Goal: Navigation & Orientation: Understand site structure

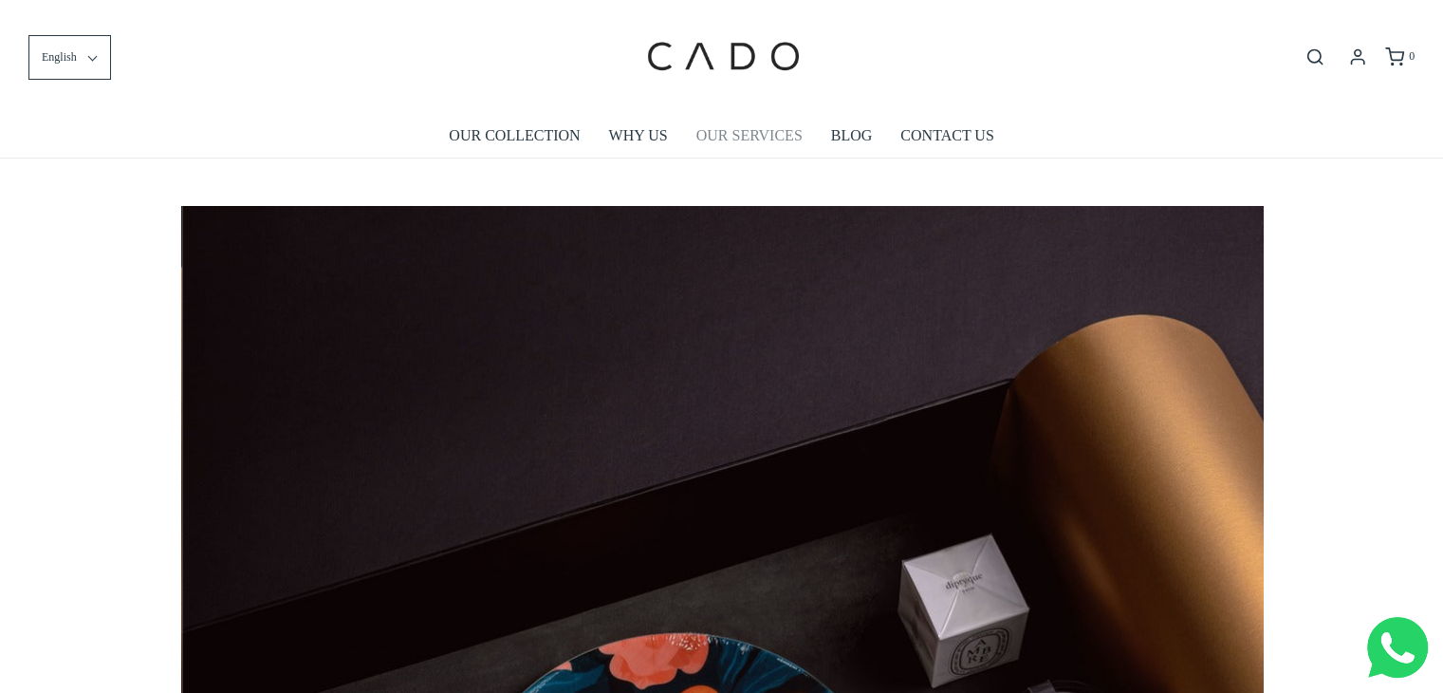
scroll to position [0, 2163]
click at [528, 136] on link "OUR COLLECTION" at bounding box center [514, 136] width 131 height 44
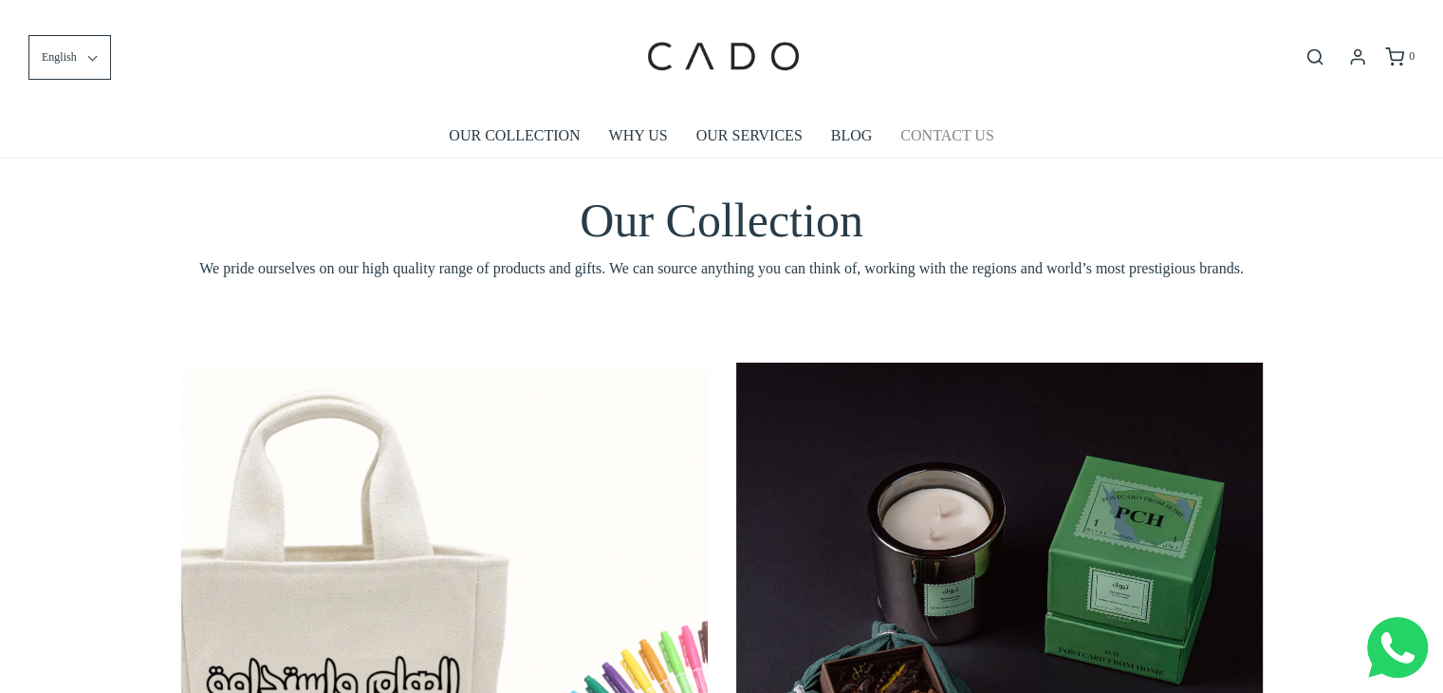
click at [949, 130] on link "CONTACT US" at bounding box center [946, 136] width 93 height 44
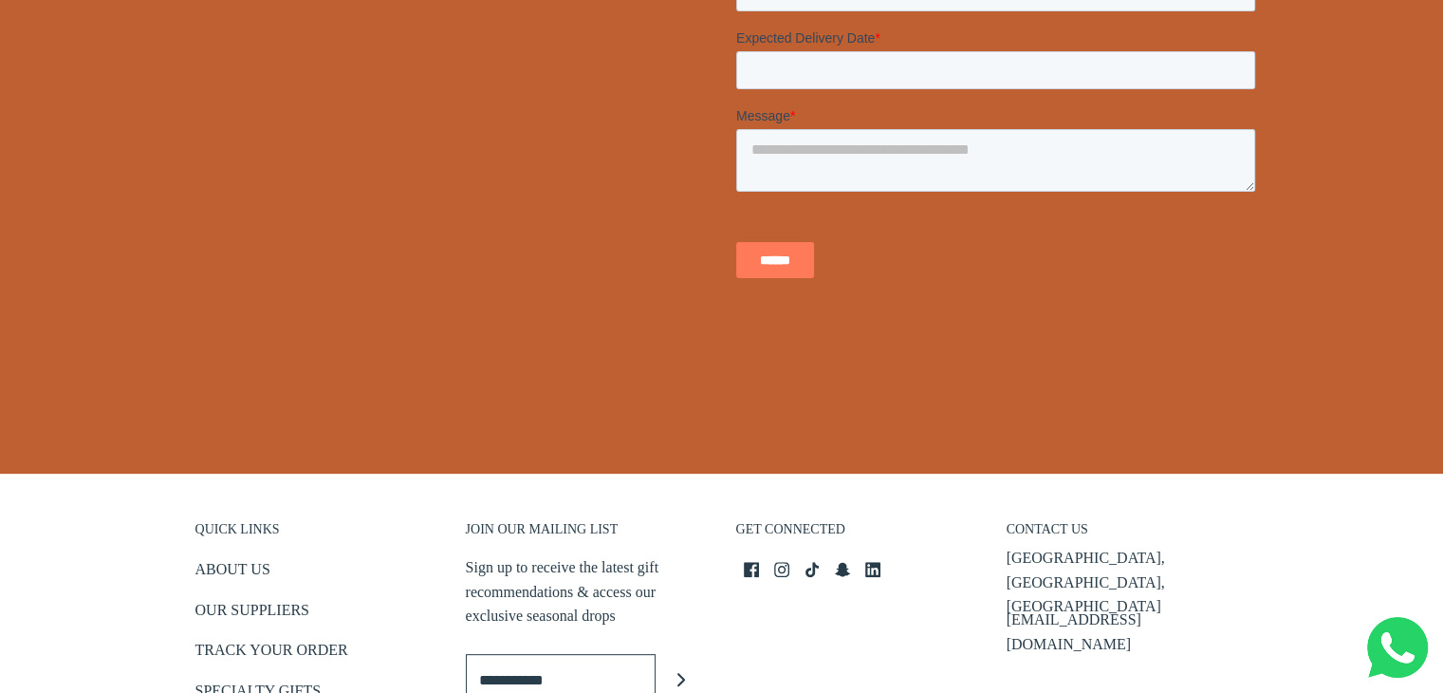
scroll to position [856, 0]
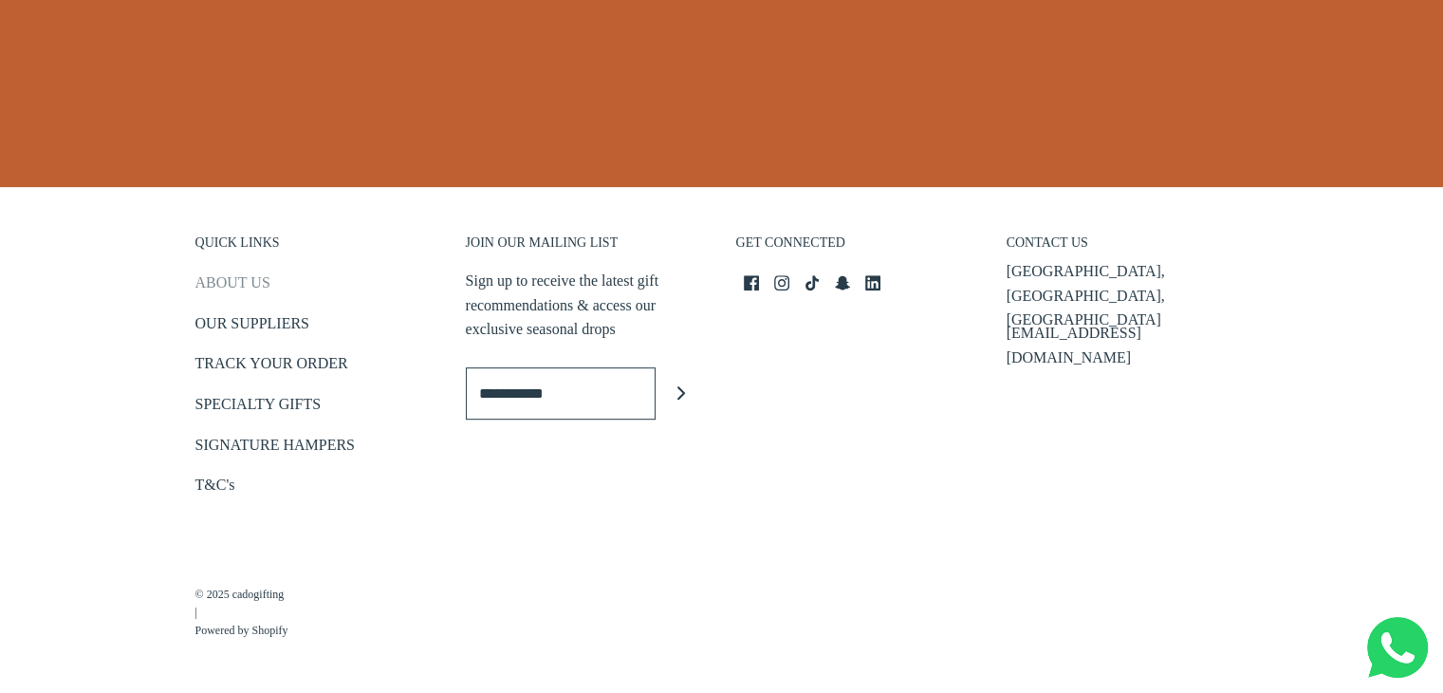
click at [230, 276] on link "ABOUT US" at bounding box center [232, 285] width 75 height 31
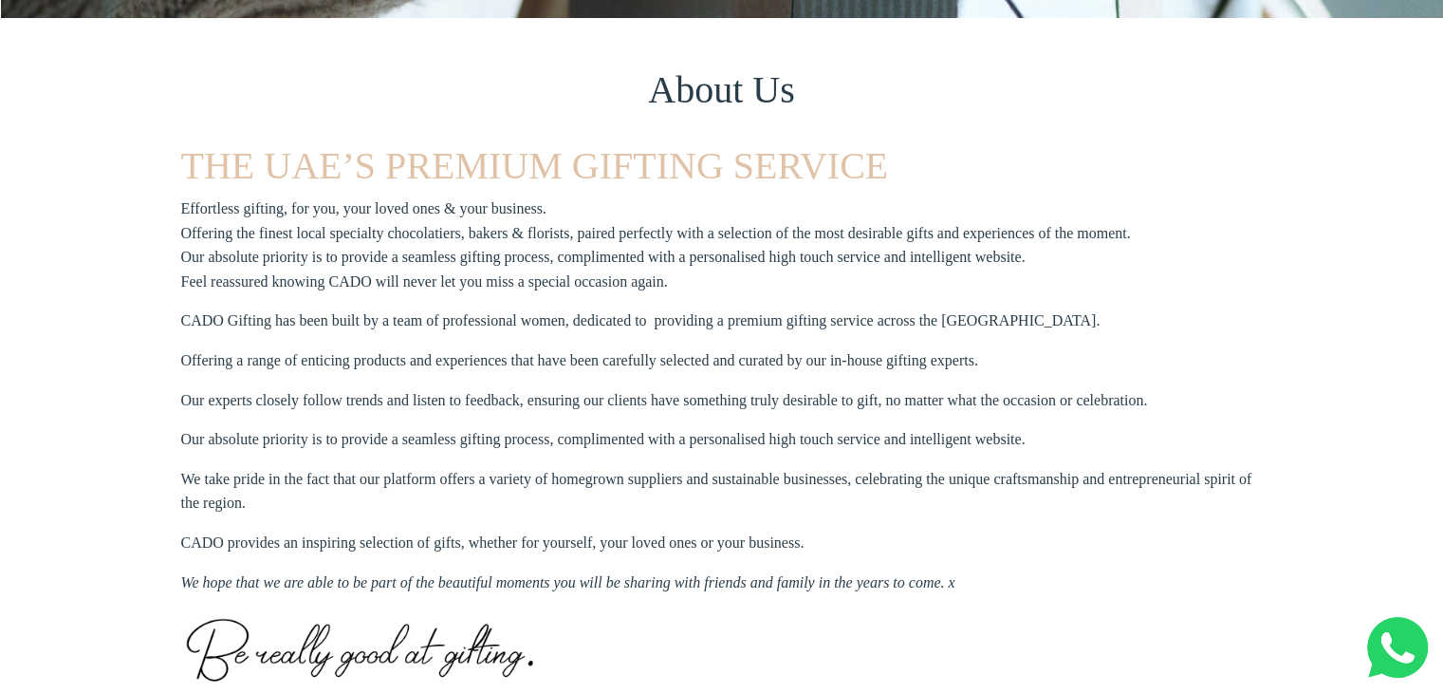
scroll to position [474, 0]
